Goal: Entertainment & Leisure: Consume media (video, audio)

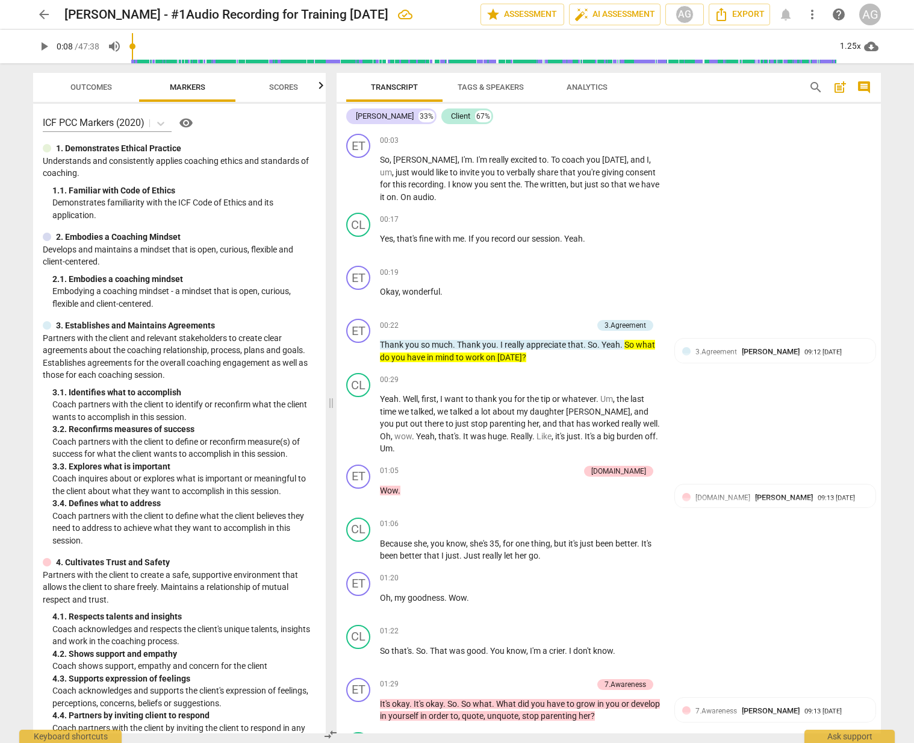
drag, startPoint x: 334, startPoint y: 45, endPoint x: 157, endPoint y: 54, distance: 177.3
click at [134, 46] on input "range" at bounding box center [483, 46] width 706 height 39
click at [383, 158] on span "So" at bounding box center [385, 160] width 10 height 10
click at [384, 158] on span "So" at bounding box center [385, 160] width 10 height 10
click at [43, 43] on span "pause" at bounding box center [44, 46] width 14 height 14
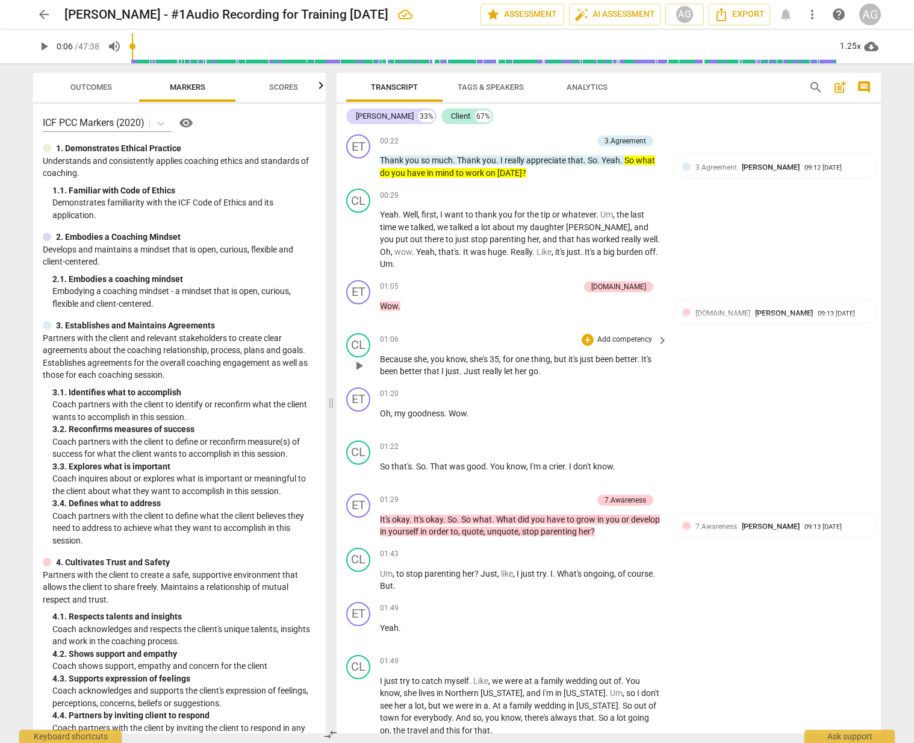
scroll to position [183, 0]
click at [416, 253] on span "Yeah" at bounding box center [425, 253] width 19 height 10
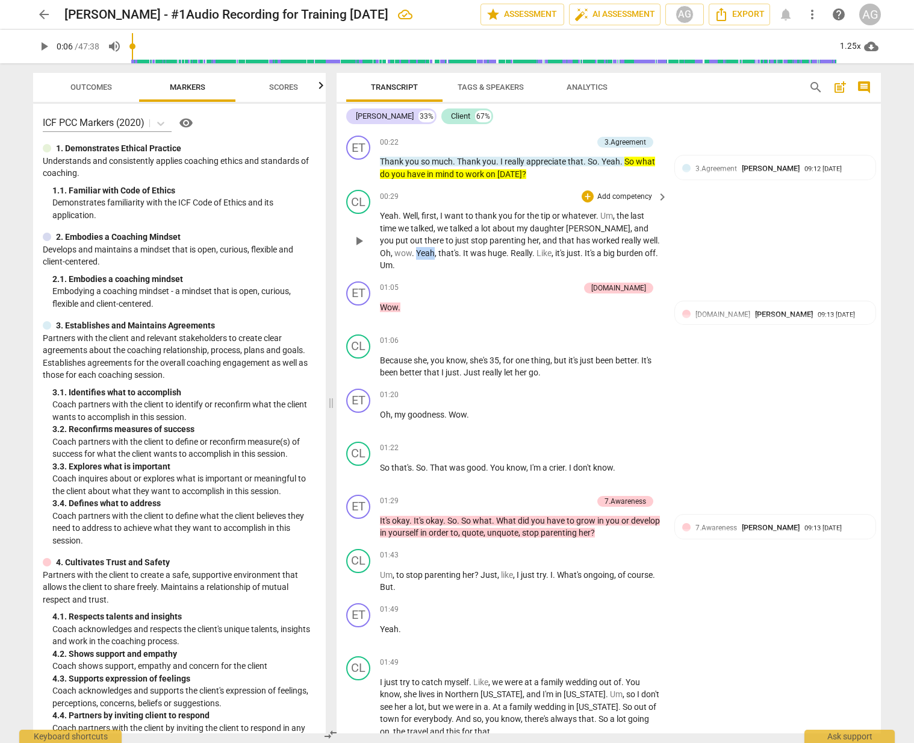
click at [416, 253] on span "Yeah" at bounding box center [425, 253] width 19 height 10
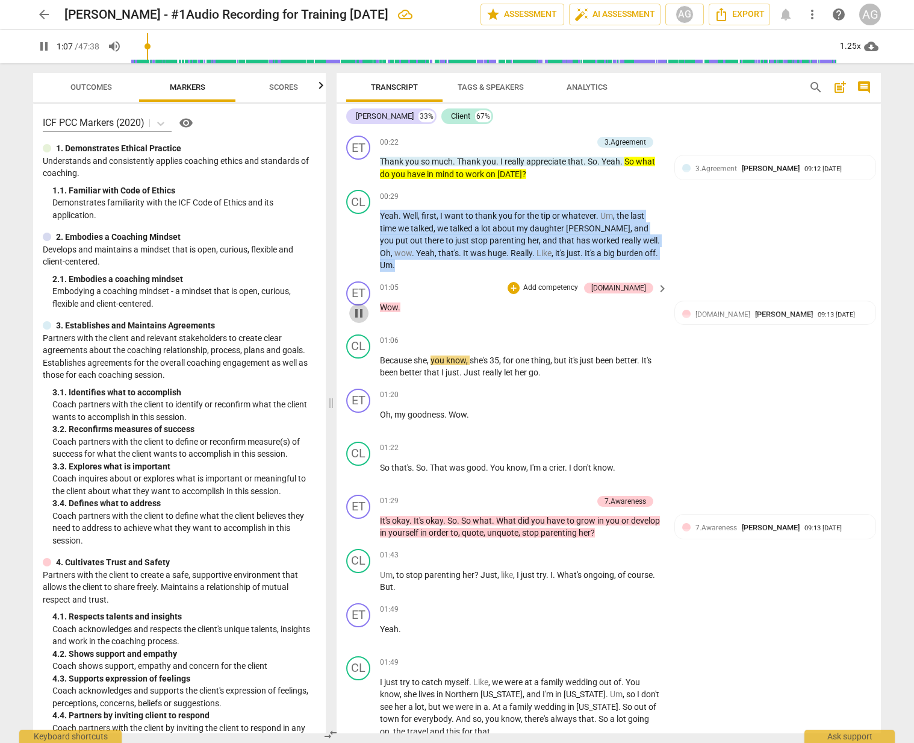
click at [357, 306] on span "pause" at bounding box center [359, 313] width 14 height 14
click at [357, 413] on span "play_arrow" at bounding box center [359, 420] width 14 height 14
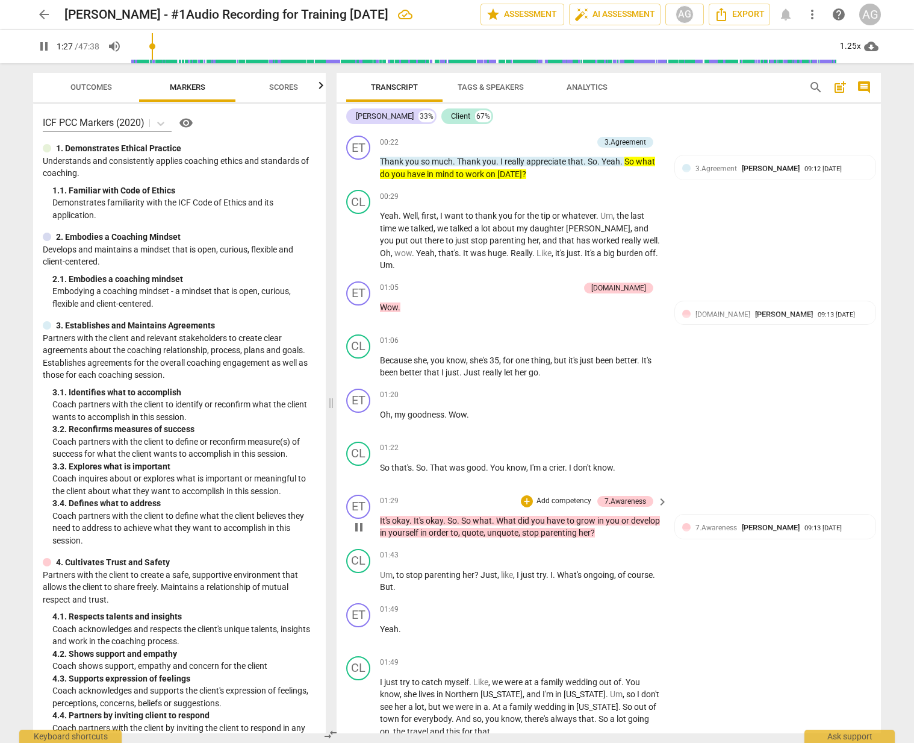
click at [385, 516] on span "It's" at bounding box center [386, 521] width 12 height 10
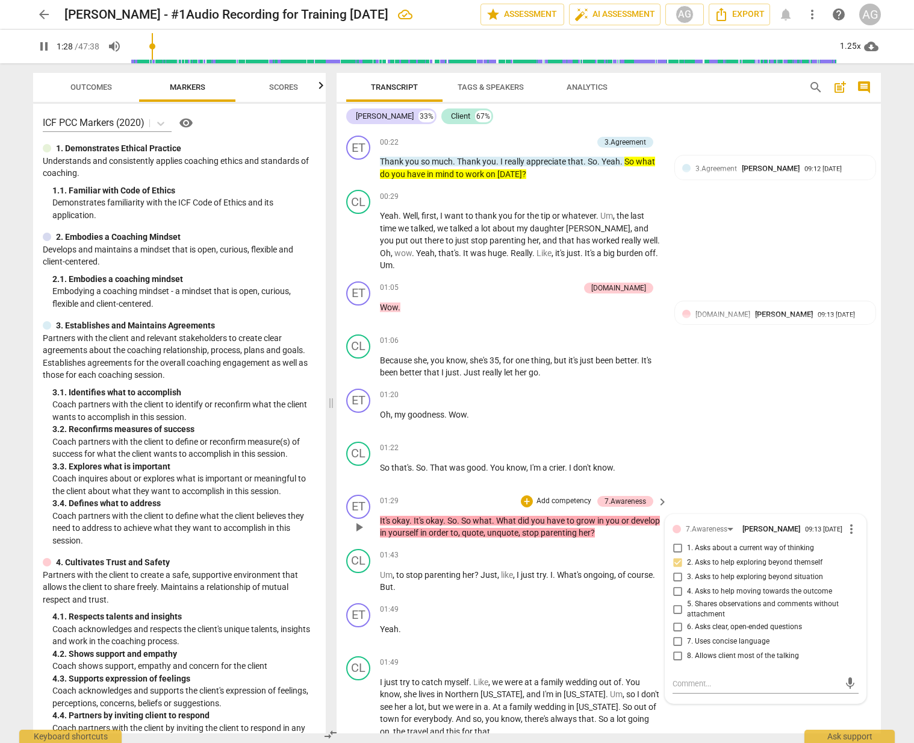
click at [385, 516] on span "It's" at bounding box center [386, 521] width 12 height 10
drag, startPoint x: 356, startPoint y: 512, endPoint x: 471, endPoint y: 473, distance: 121.3
click at [357, 520] on span "pause" at bounding box center [359, 527] width 14 height 14
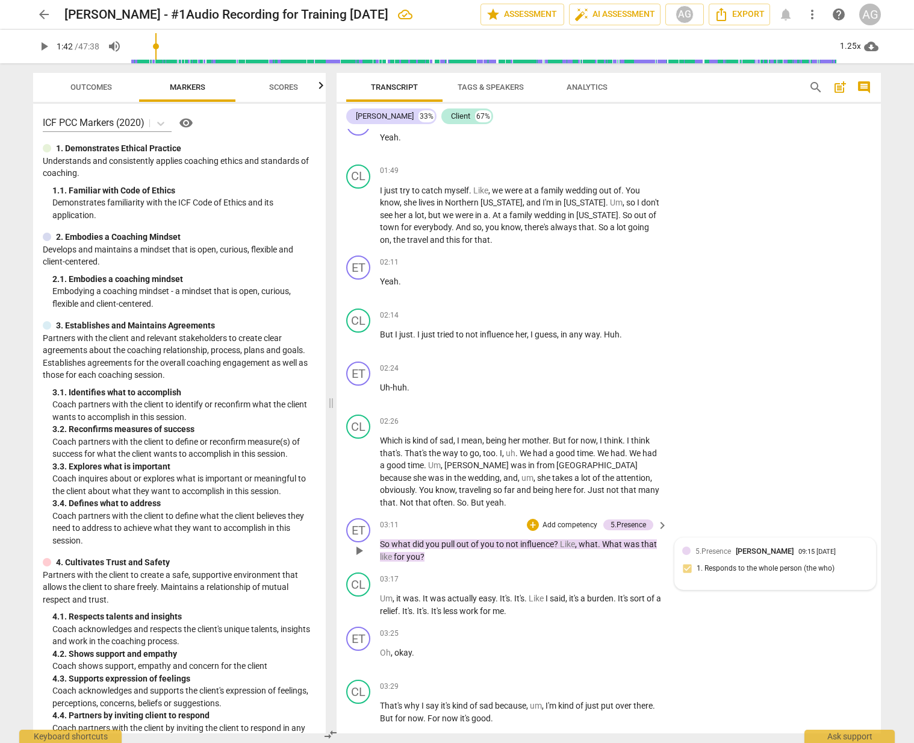
scroll to position [693, 0]
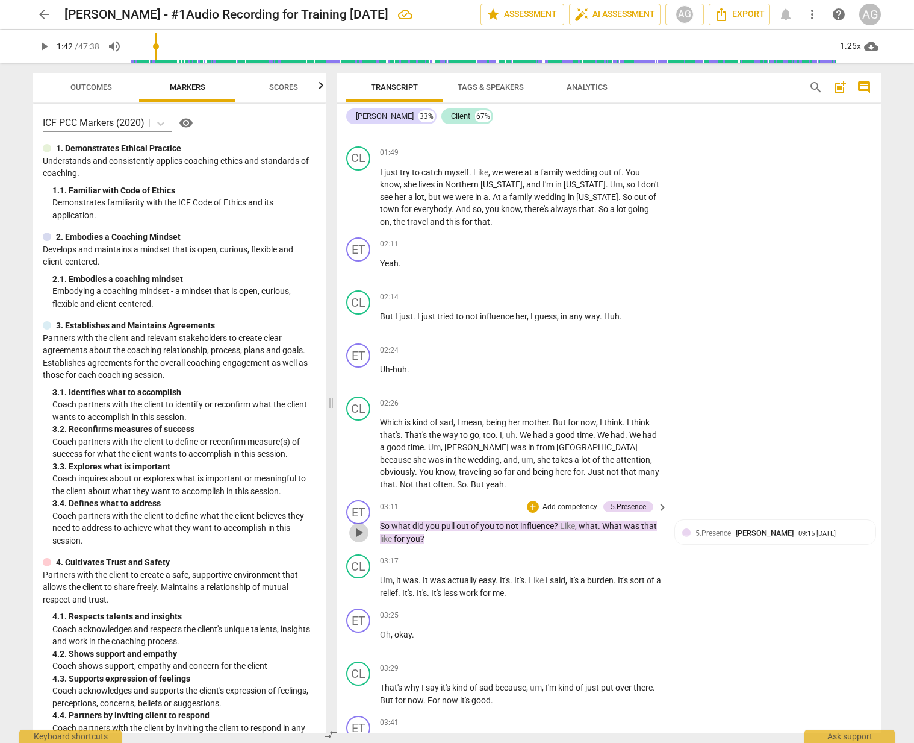
click at [362, 525] on span "play_arrow" at bounding box center [359, 532] width 14 height 14
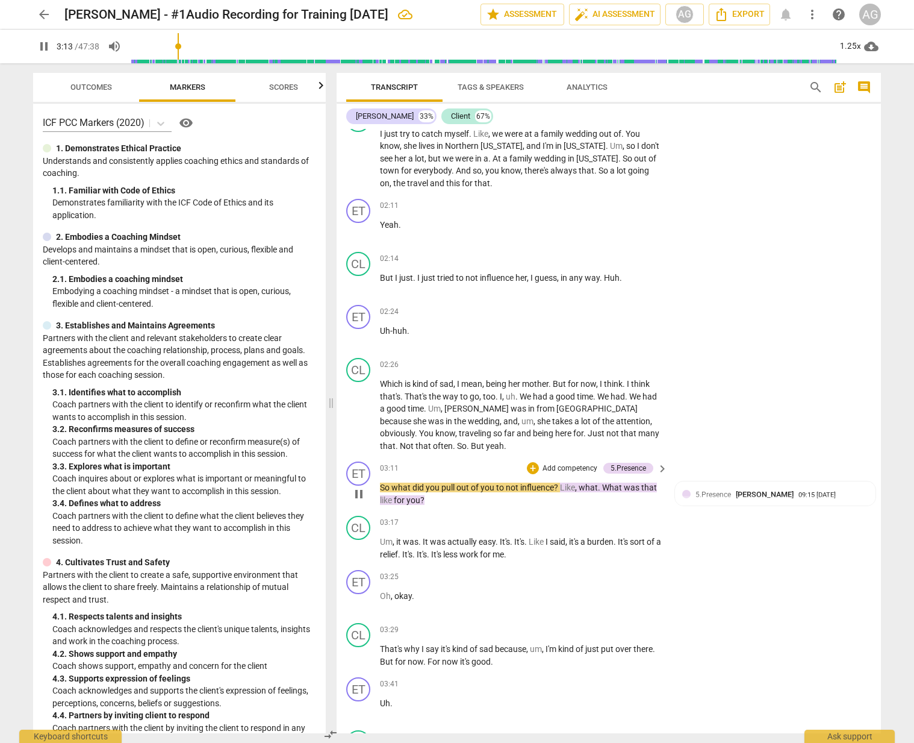
scroll to position [741, 0]
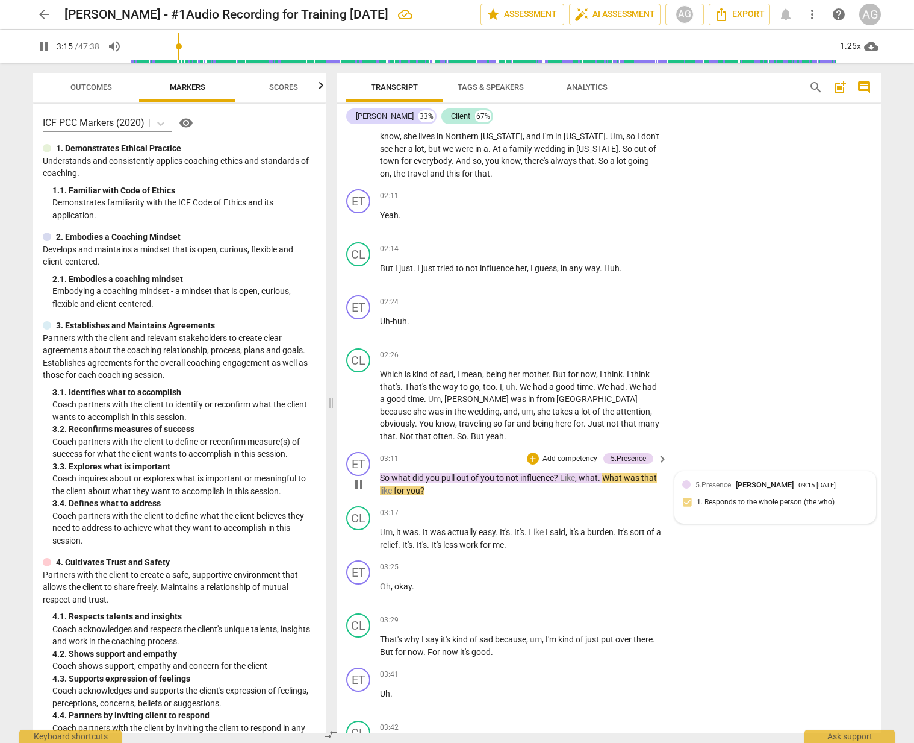
click at [732, 479] on div "5.Presence [PERSON_NAME]" at bounding box center [747, 484] width 103 height 11
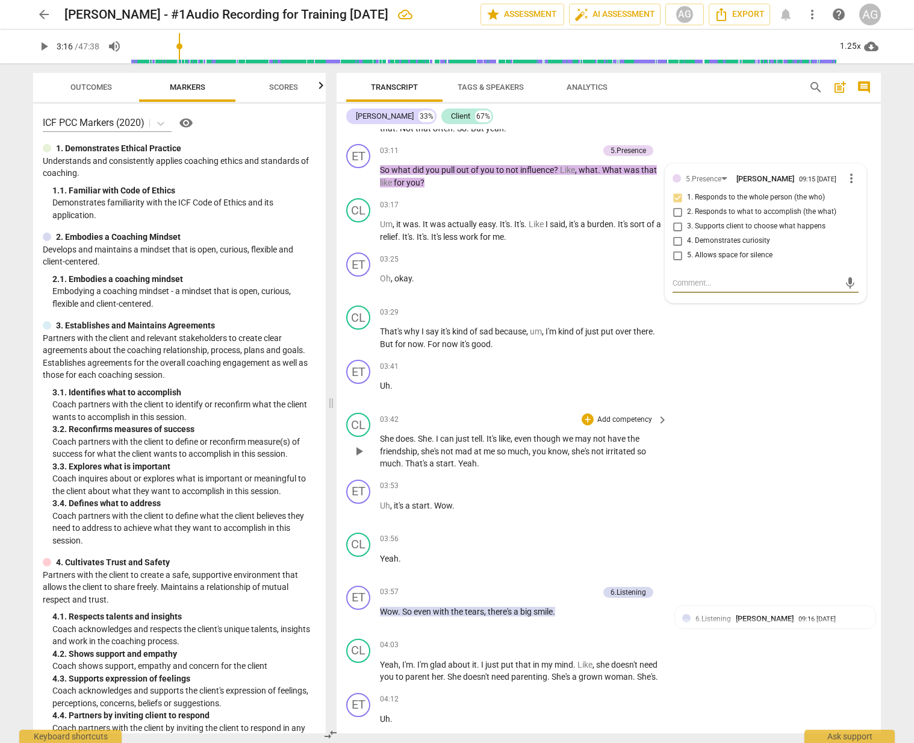
scroll to position [1106, 0]
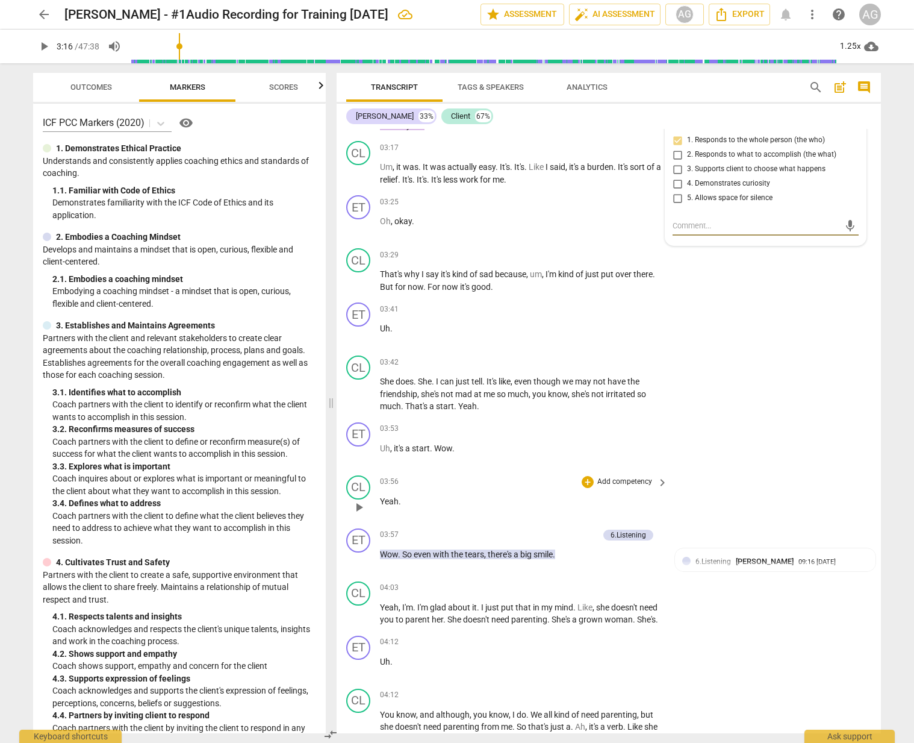
click at [360, 500] on span "play_arrow" at bounding box center [359, 507] width 14 height 14
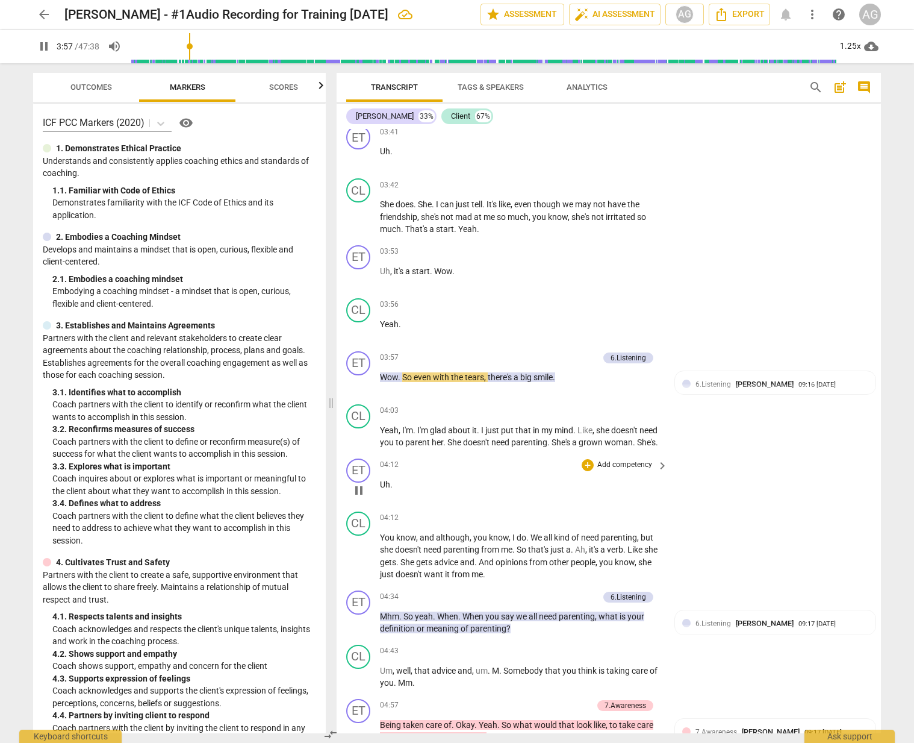
scroll to position [1317, 0]
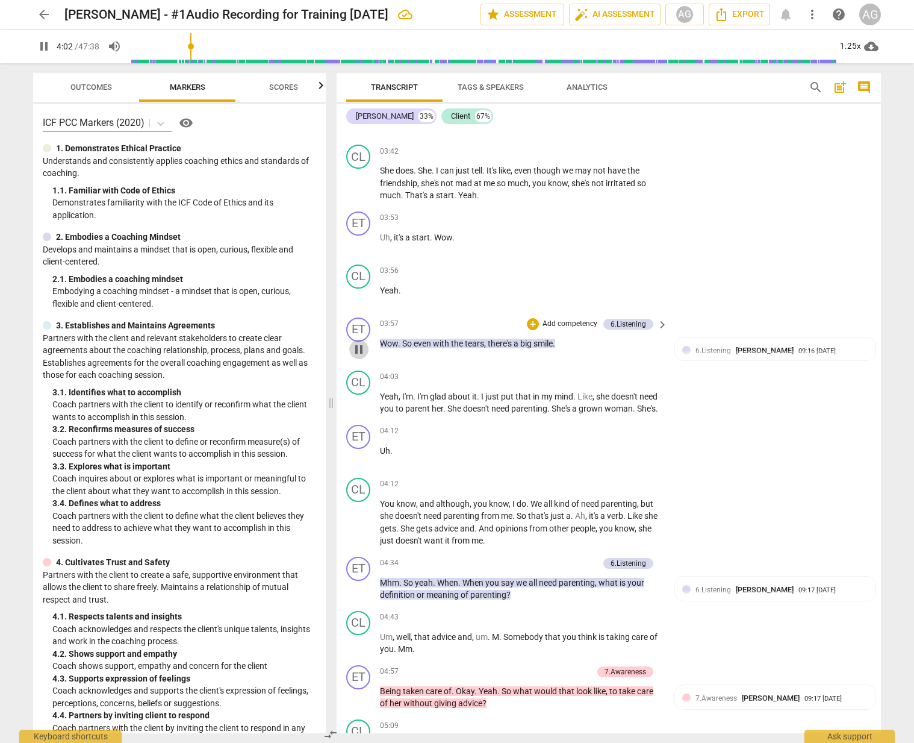
drag, startPoint x: 358, startPoint y: 331, endPoint x: 384, endPoint y: 321, distance: 27.8
click at [358, 342] on span "pause" at bounding box center [359, 349] width 14 height 14
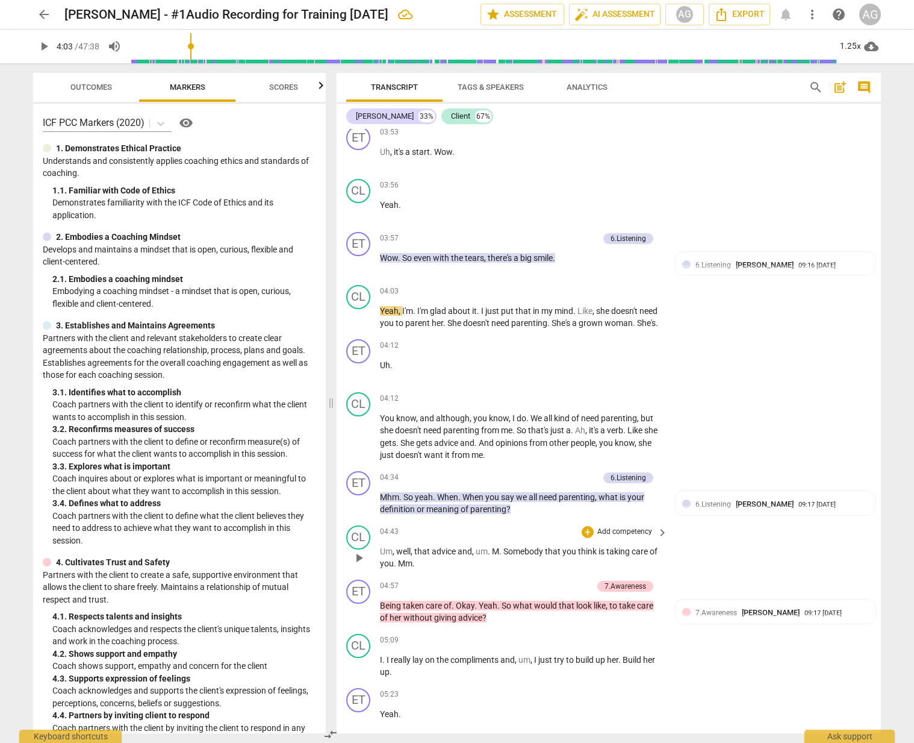
scroll to position [1415, 0]
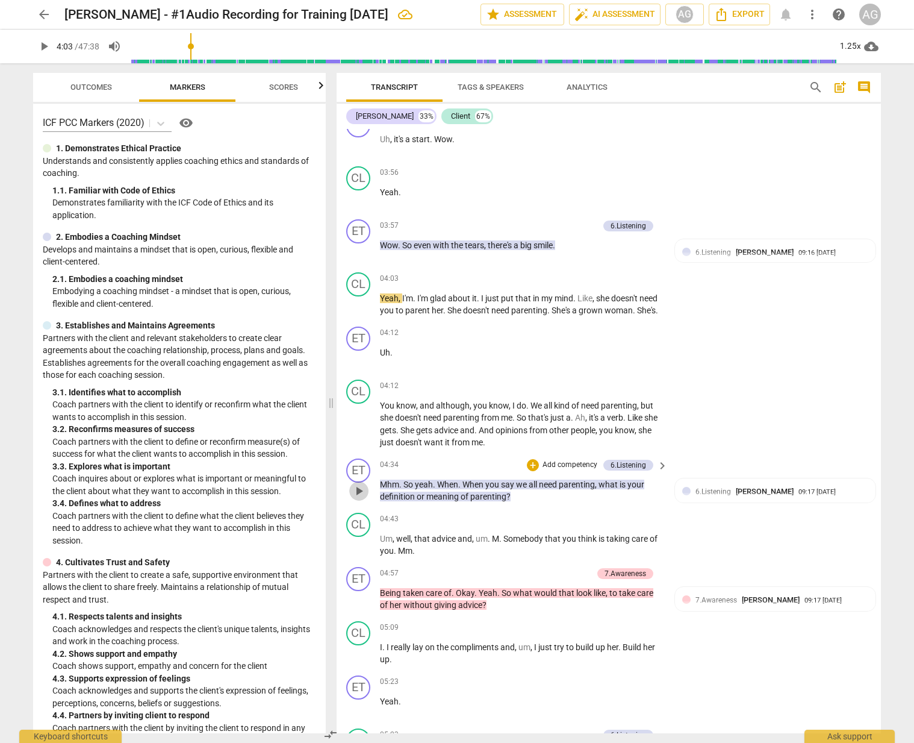
click at [361, 492] on span "play_arrow" at bounding box center [359, 491] width 14 height 14
click at [363, 490] on span "pause" at bounding box center [359, 491] width 14 height 14
click at [362, 298] on span "play_arrow" at bounding box center [359, 305] width 14 height 14
click at [357, 424] on span "pause" at bounding box center [359, 424] width 14 height 14
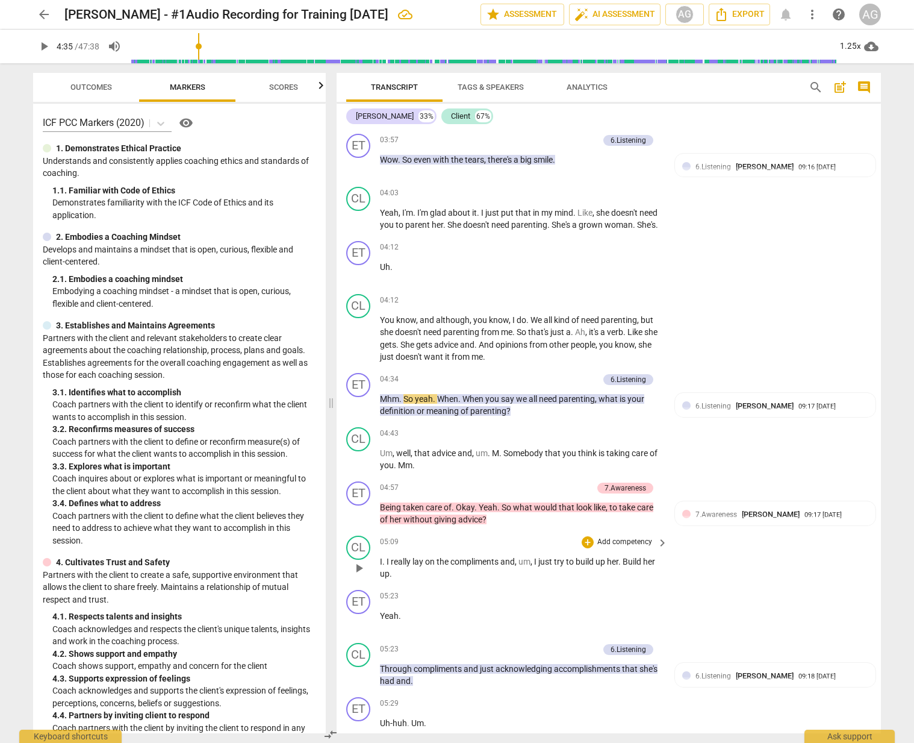
scroll to position [1506, 0]
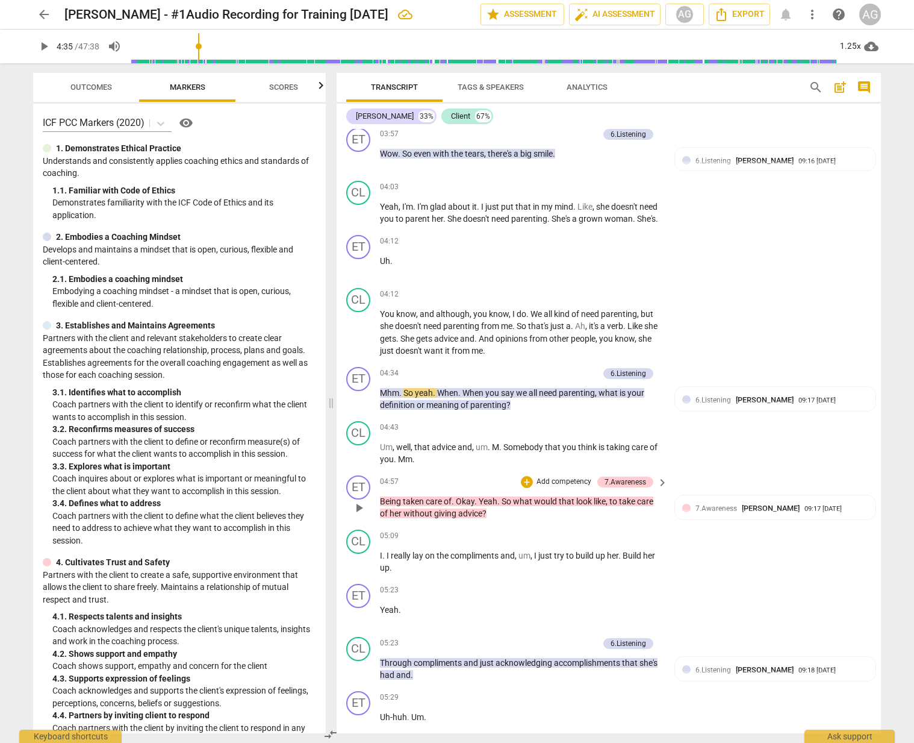
click at [357, 506] on span "play_arrow" at bounding box center [359, 507] width 14 height 14
click at [358, 507] on span "pause" at bounding box center [359, 507] width 14 height 14
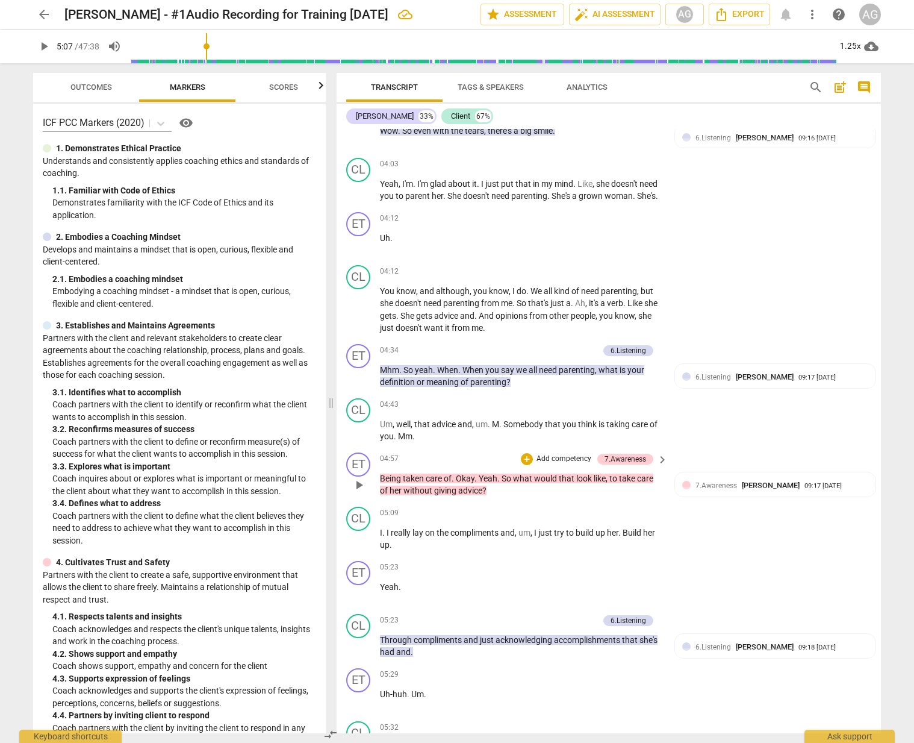
scroll to position [1540, 0]
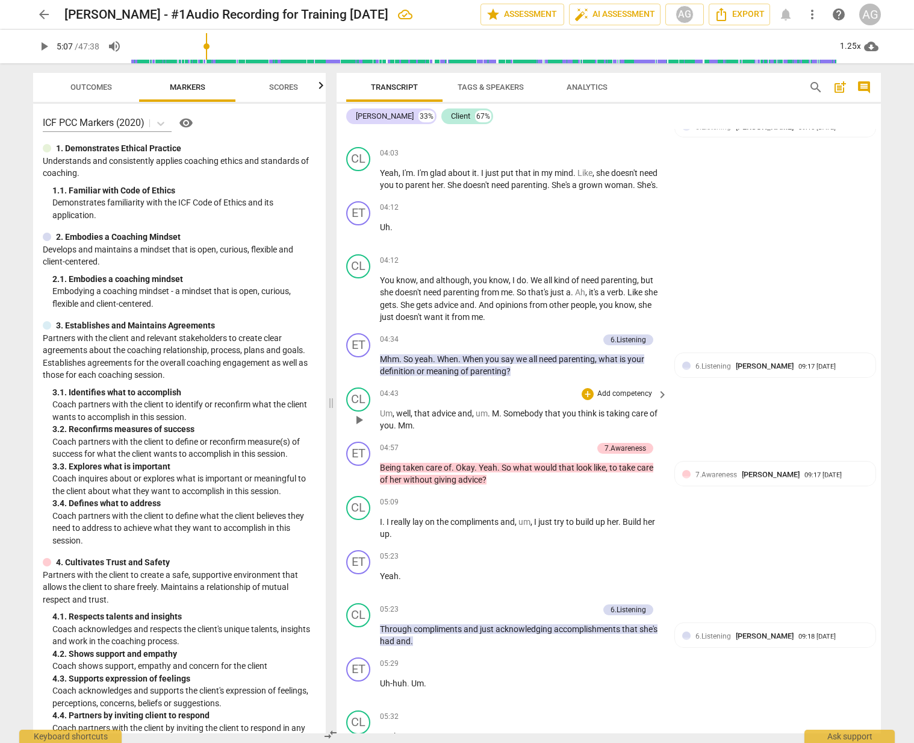
click at [357, 419] on span "play_arrow" at bounding box center [359, 420] width 14 height 14
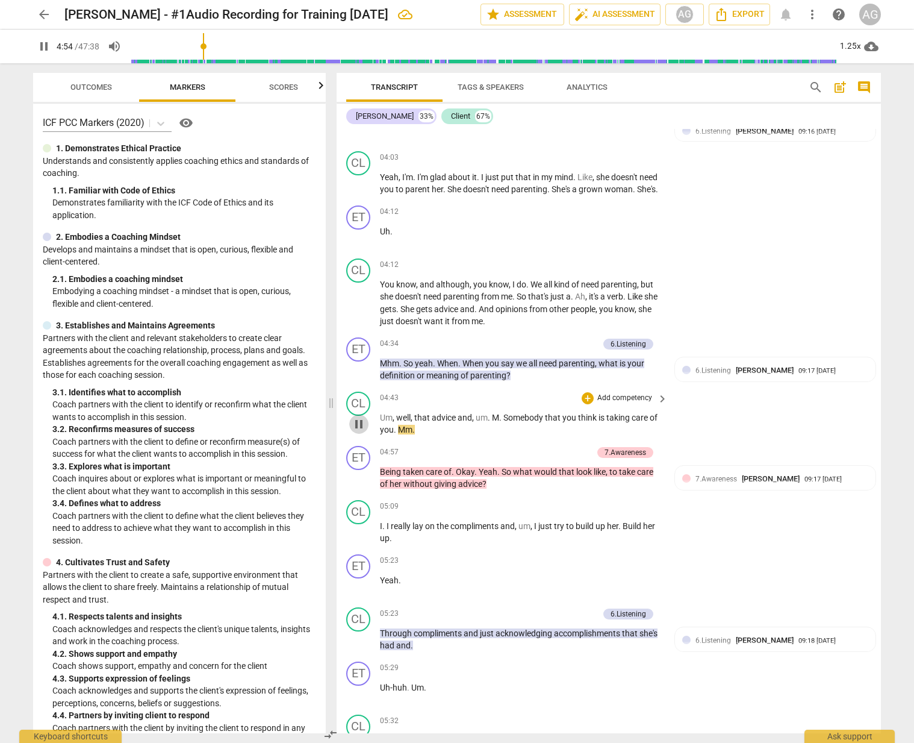
click at [359, 422] on span "pause" at bounding box center [359, 424] width 14 height 14
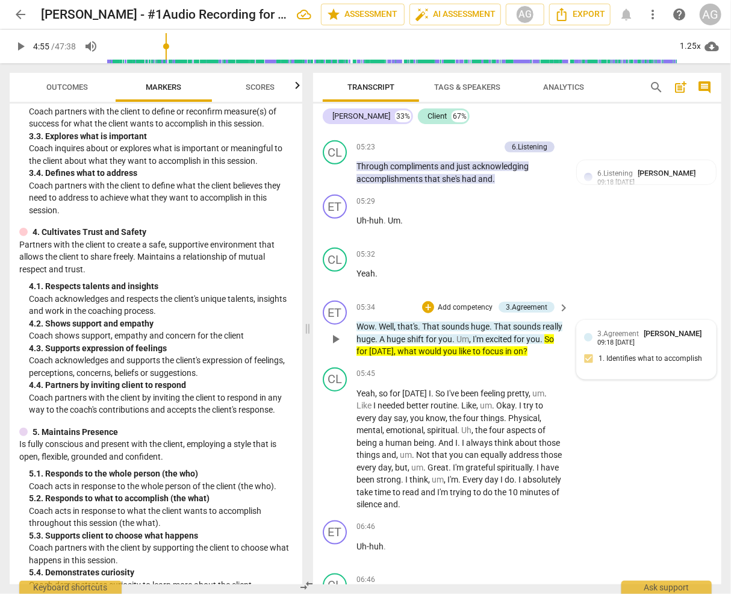
scroll to position [2167, 0]
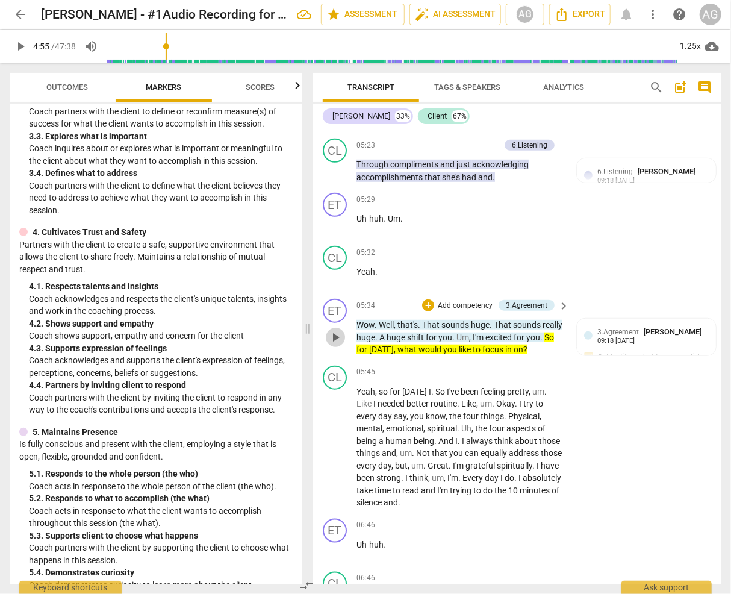
drag, startPoint x: 336, startPoint y: 350, endPoint x: 343, endPoint y: 350, distance: 6.6
click at [336, 344] on span "play_arrow" at bounding box center [335, 337] width 14 height 14
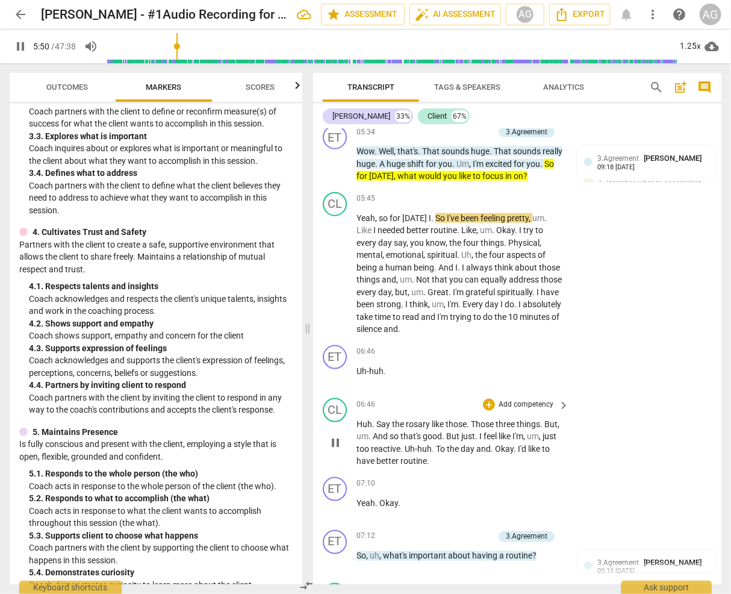
scroll to position [2348, 0]
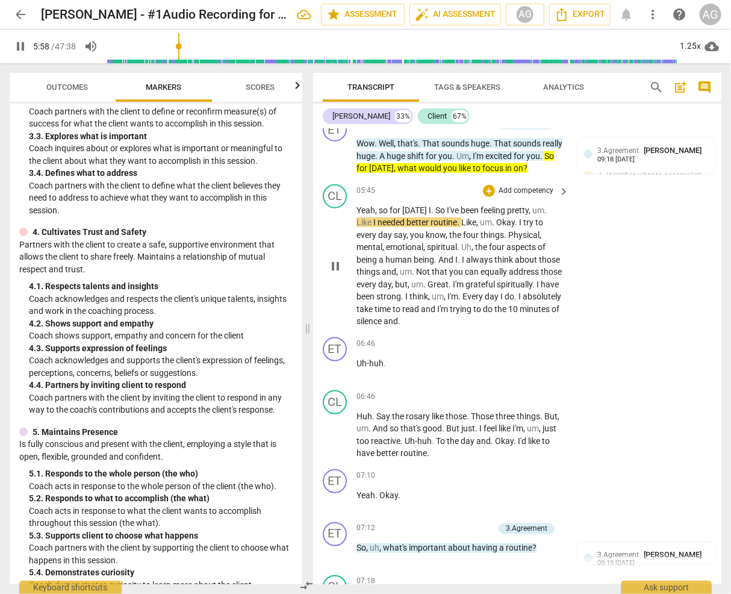
click at [339, 273] on span "pause" at bounding box center [335, 266] width 14 height 14
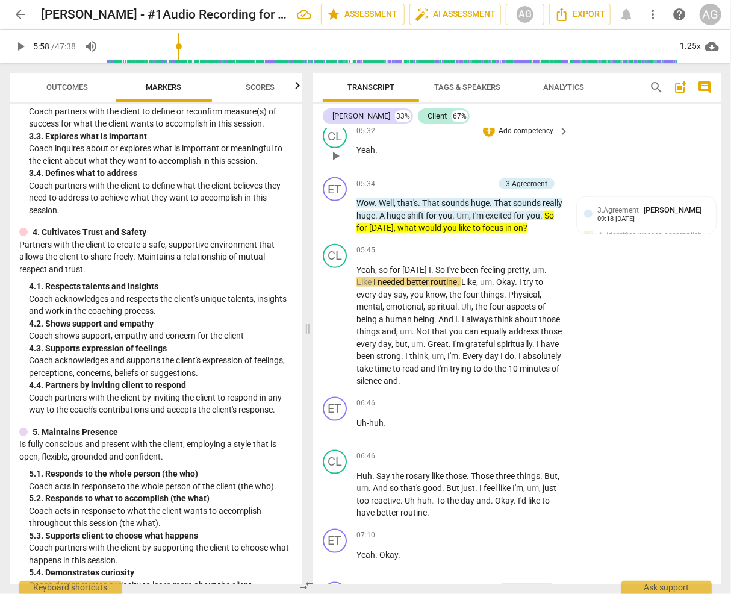
scroll to position [2287, 0]
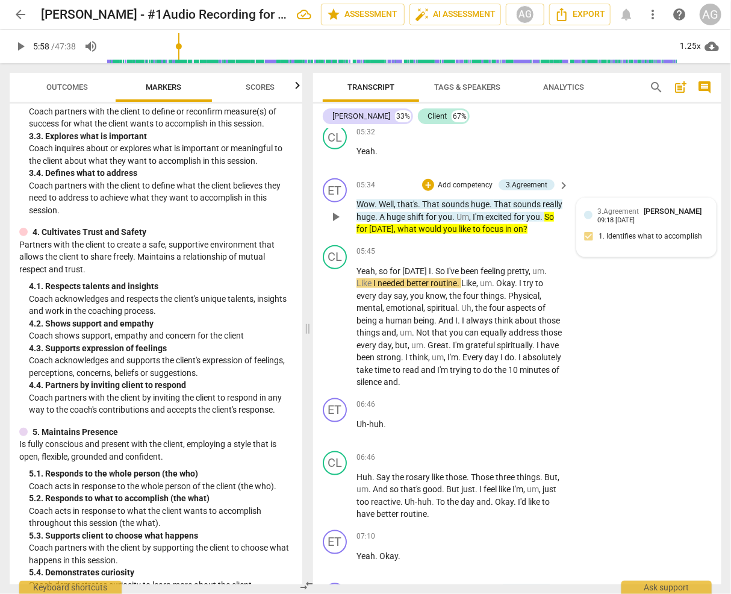
click at [630, 216] on span "3.Agreement" at bounding box center [618, 211] width 42 height 8
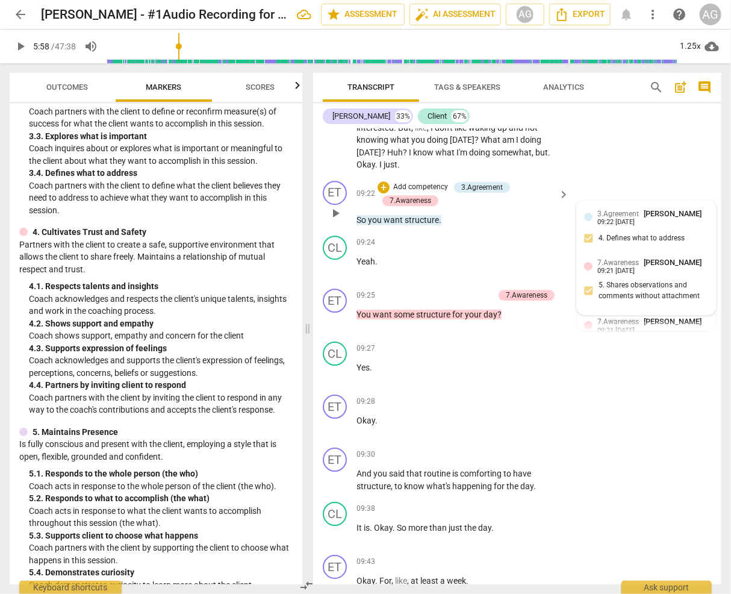
scroll to position [3259, 0]
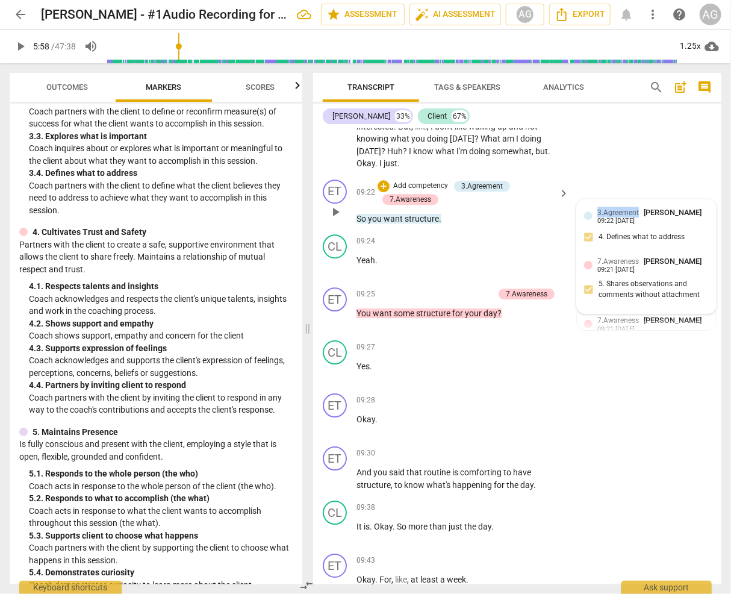
drag, startPoint x: 626, startPoint y: 224, endPoint x: 596, endPoint y: 237, distance: 32.7
click at [592, 225] on div "3.Agreement [PERSON_NAME] 09:22 [DATE]" at bounding box center [646, 216] width 125 height 19
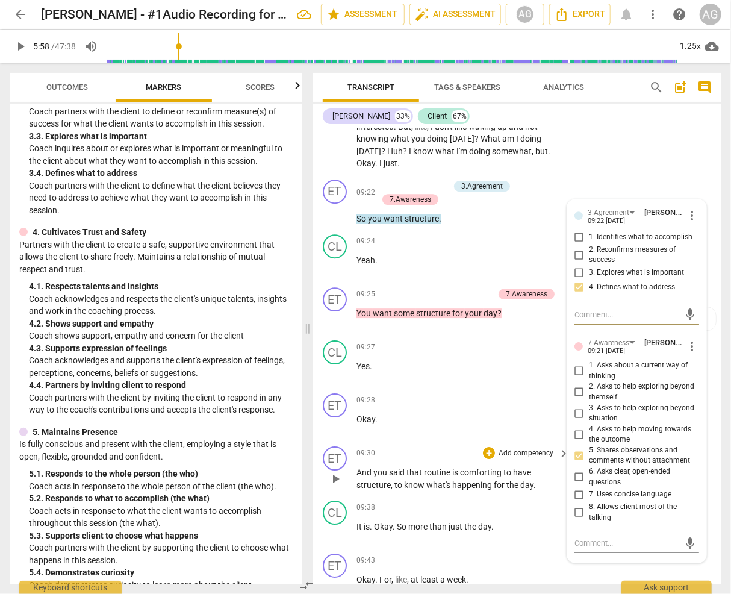
scroll to position [3302, 0]
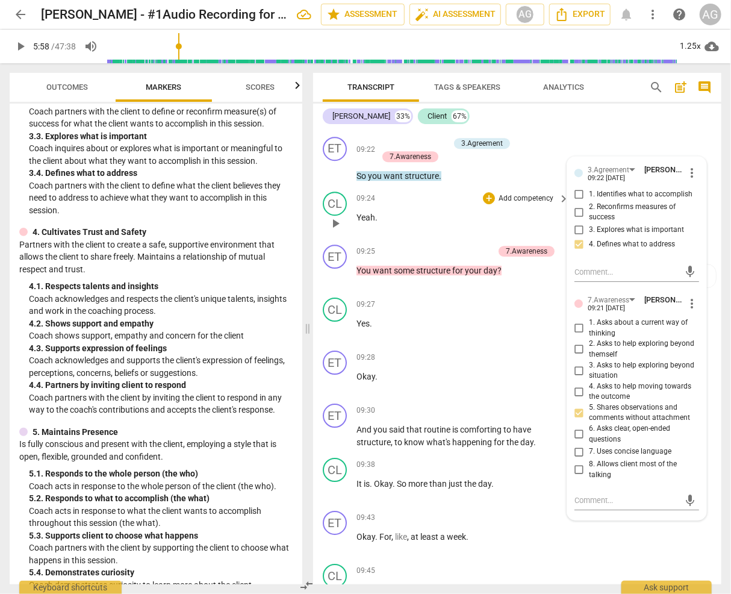
click at [363, 222] on span "Yeah" at bounding box center [366, 218] width 19 height 10
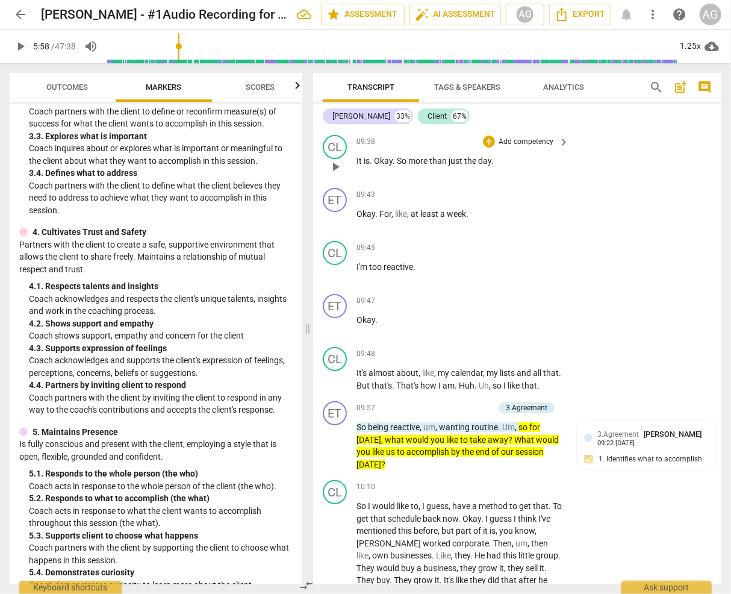
scroll to position [3686, 0]
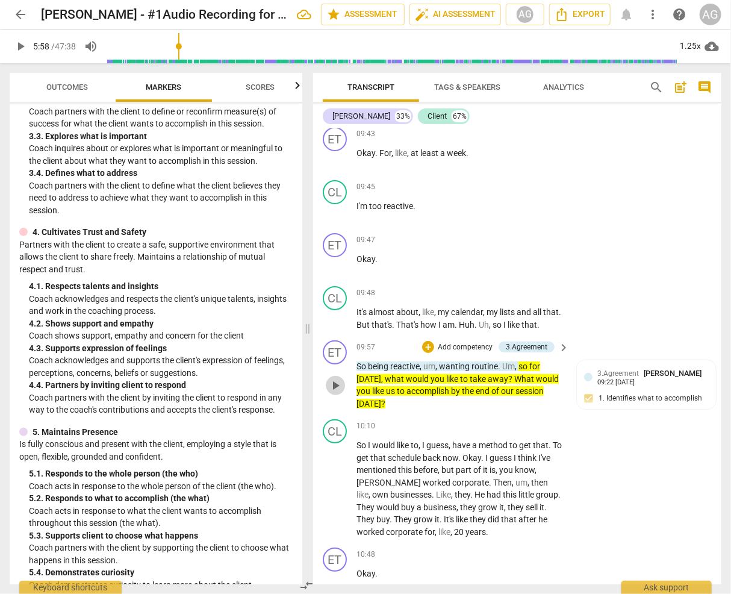
click at [333, 393] on span "play_arrow" at bounding box center [335, 385] width 14 height 14
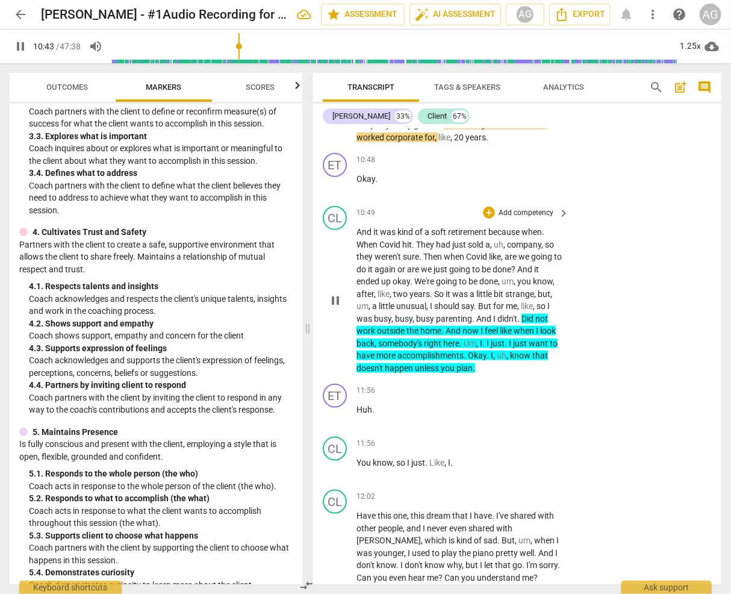
scroll to position [4067, 0]
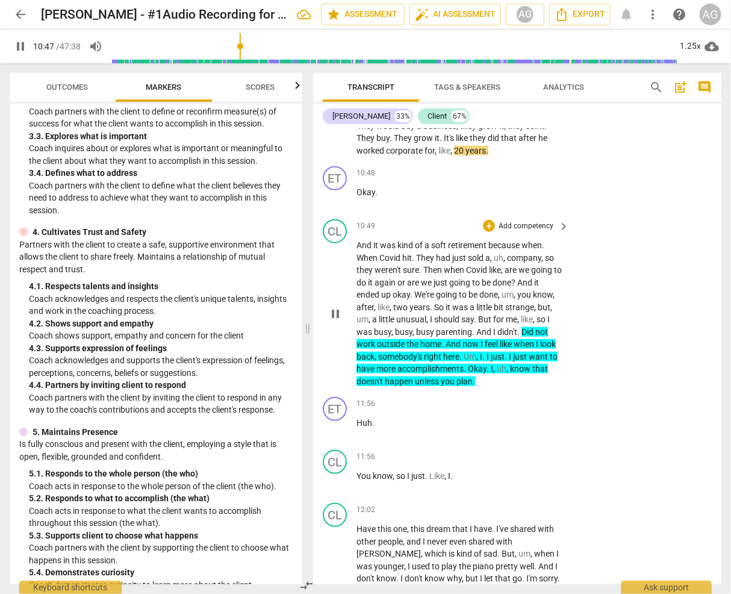
click at [416, 299] on span "We're" at bounding box center [425, 295] width 22 height 10
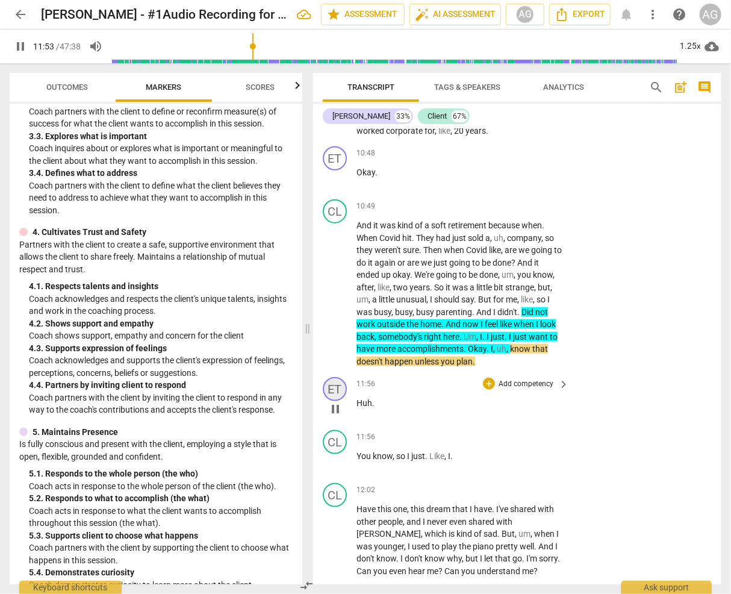
scroll to position [4084, 0]
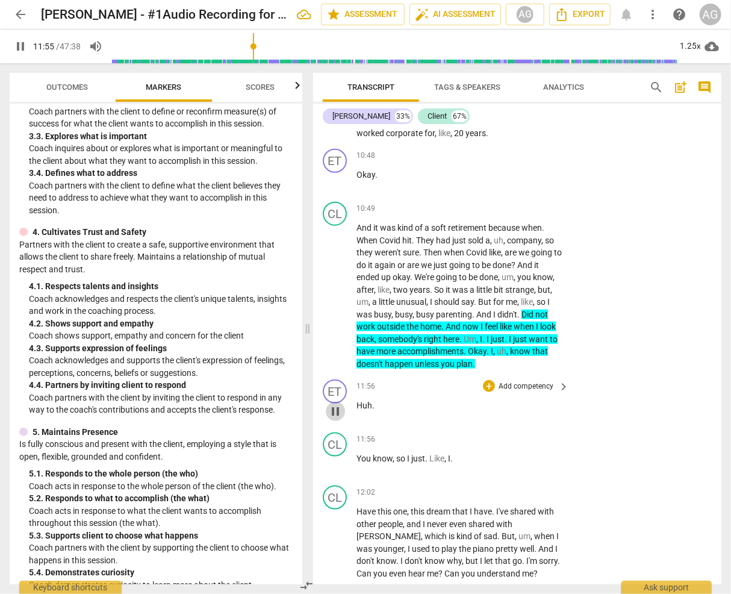
click at [336, 419] on span "pause" at bounding box center [335, 411] width 14 height 14
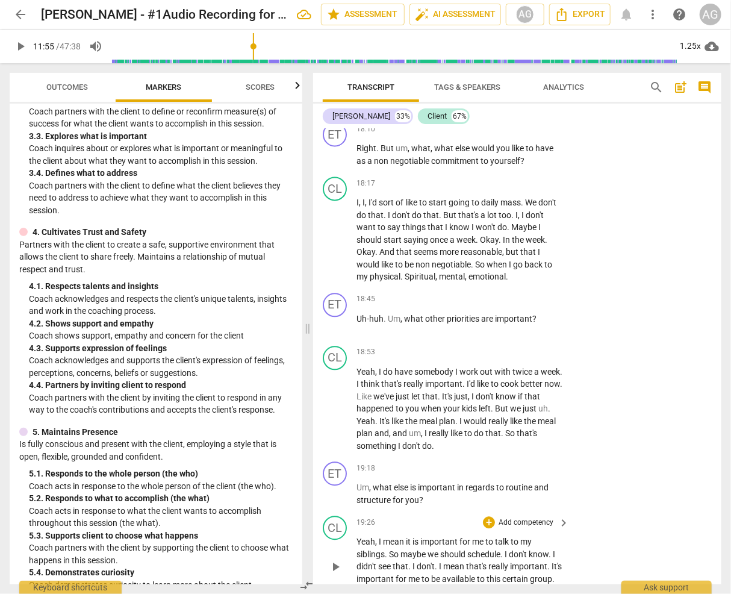
scroll to position [6538, 0]
type input "716"
